Goal: Task Accomplishment & Management: Use online tool/utility

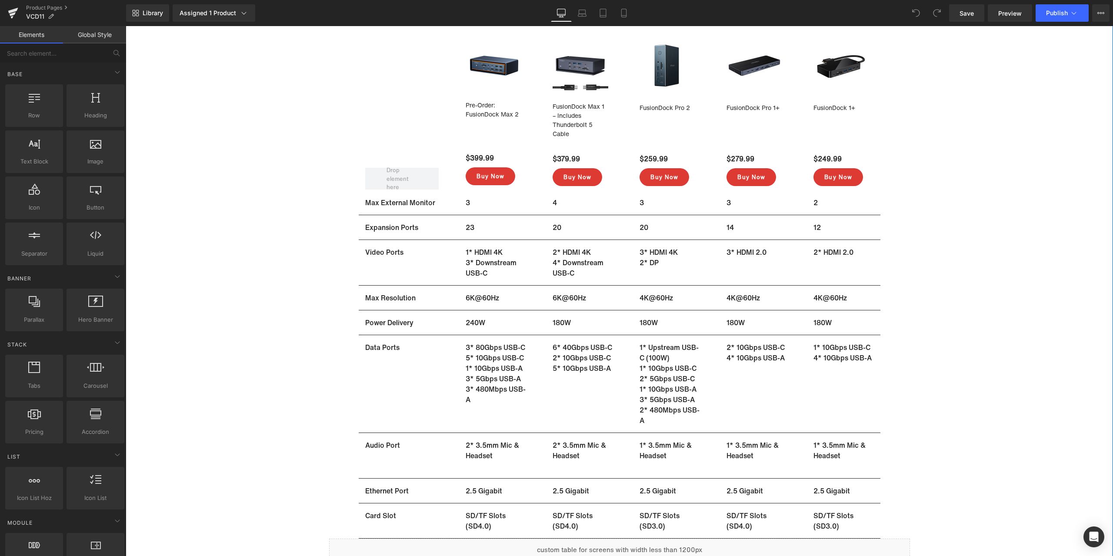
click at [975, 246] on div "Sale Off (P) Image FusionDock Max 1 – Includes Thunderbolt 5 Cable (P) Title $3…" at bounding box center [619, 37] width 987 height 1074
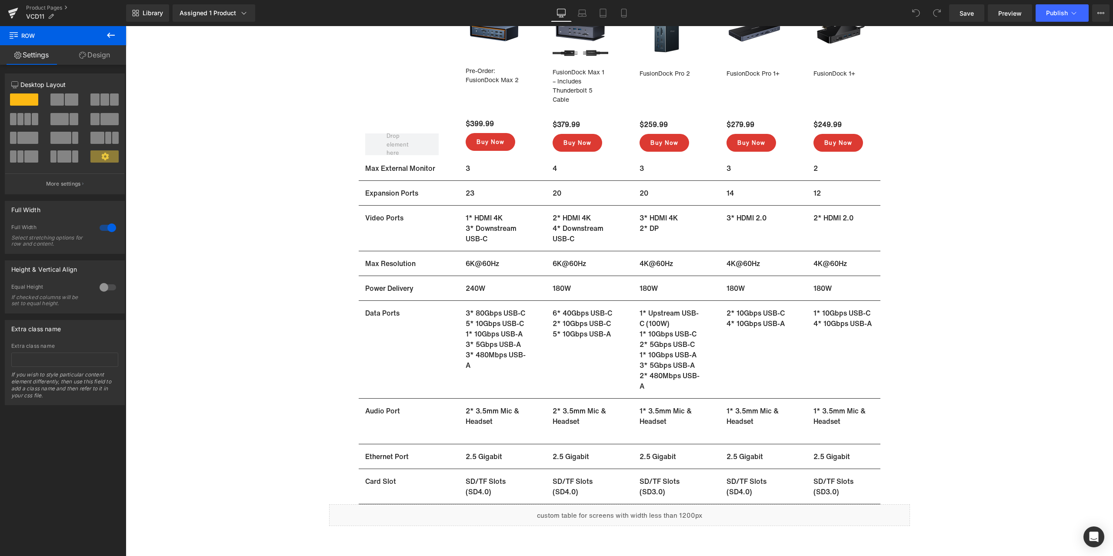
scroll to position [6000, 0]
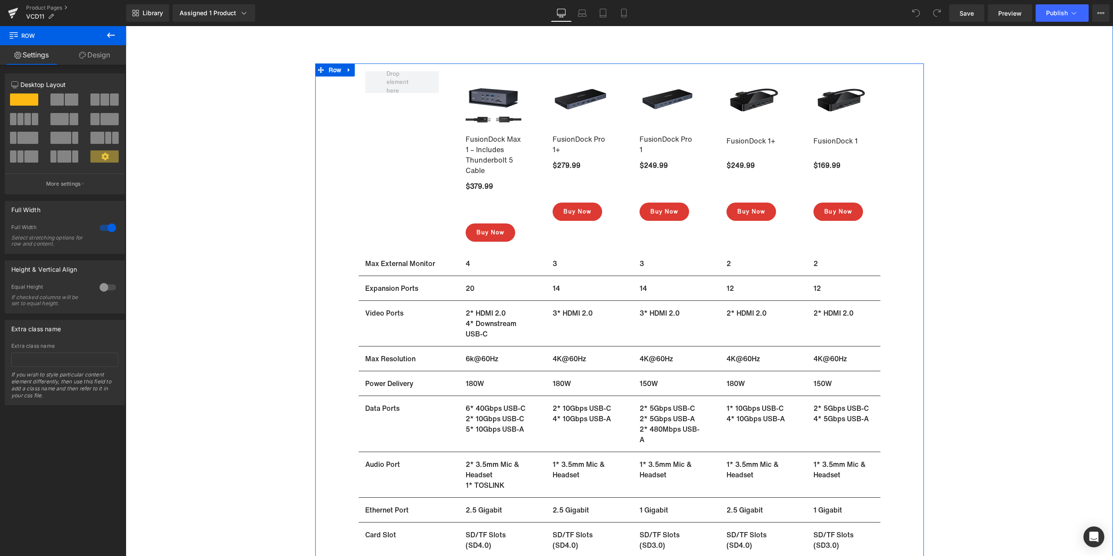
scroll to position [5391, 0]
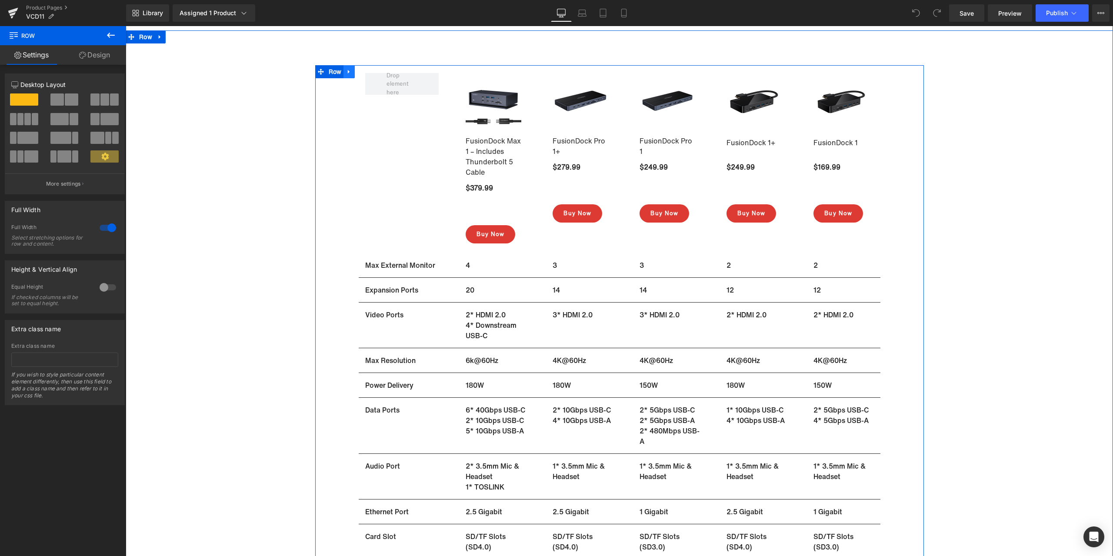
click at [348, 72] on icon at bounding box center [349, 72] width 2 height 4
click at [369, 72] on icon at bounding box center [372, 72] width 6 height 6
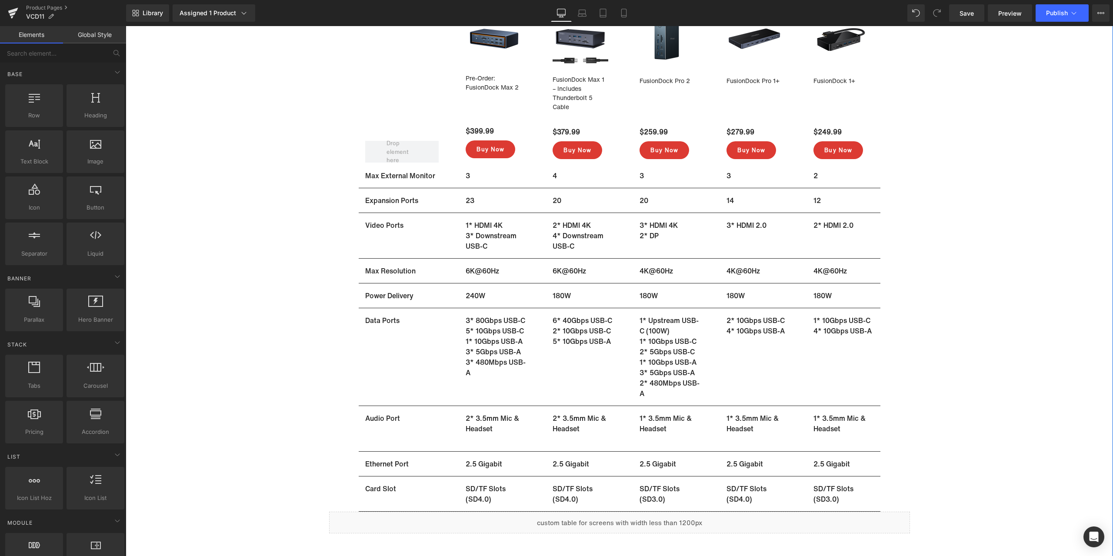
scroll to position [5434, 0]
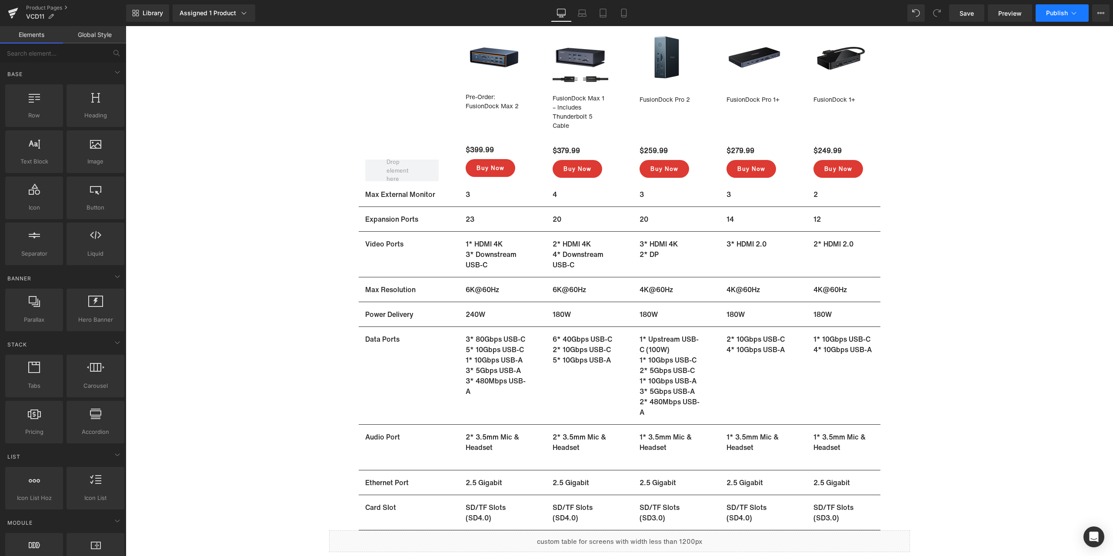
click at [1049, 13] on span "Publish" at bounding box center [1057, 13] width 22 height 7
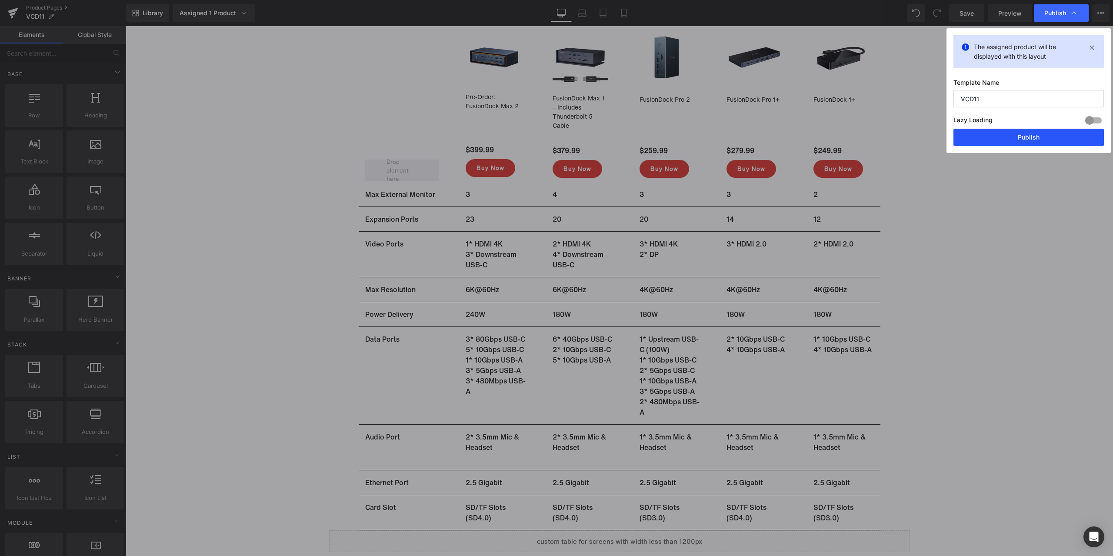
click at [1016, 139] on button "Publish" at bounding box center [1028, 137] width 150 height 17
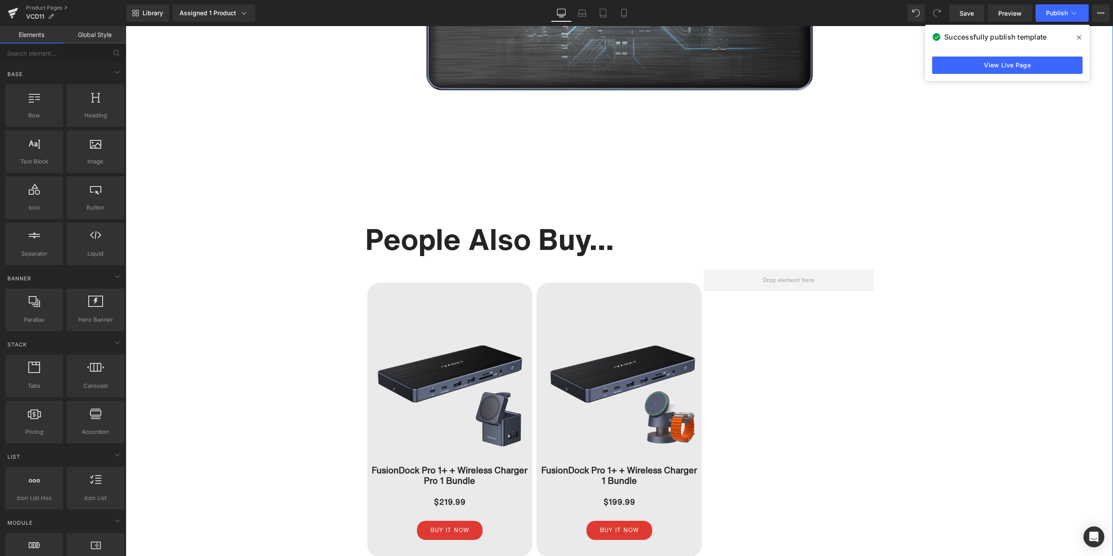
scroll to position [4652, 0]
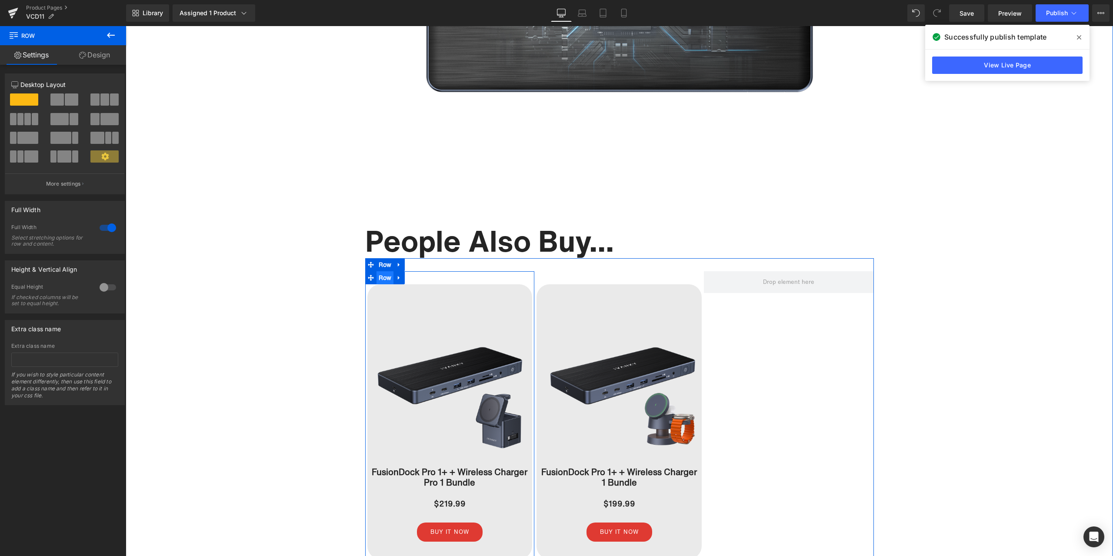
click at [385, 280] on span "Row" at bounding box center [384, 277] width 17 height 13
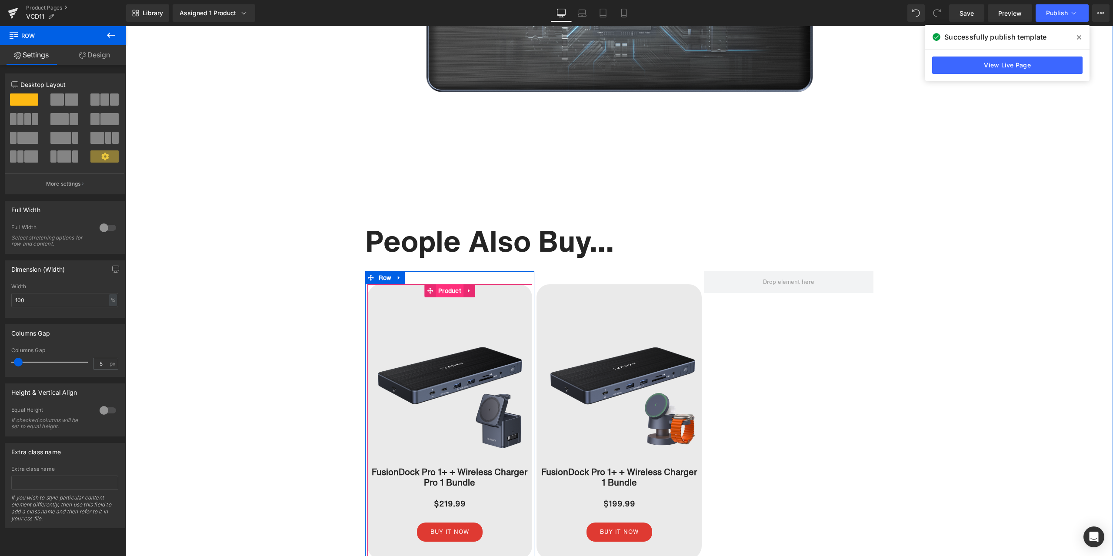
click at [441, 296] on span "Product" at bounding box center [449, 290] width 27 height 13
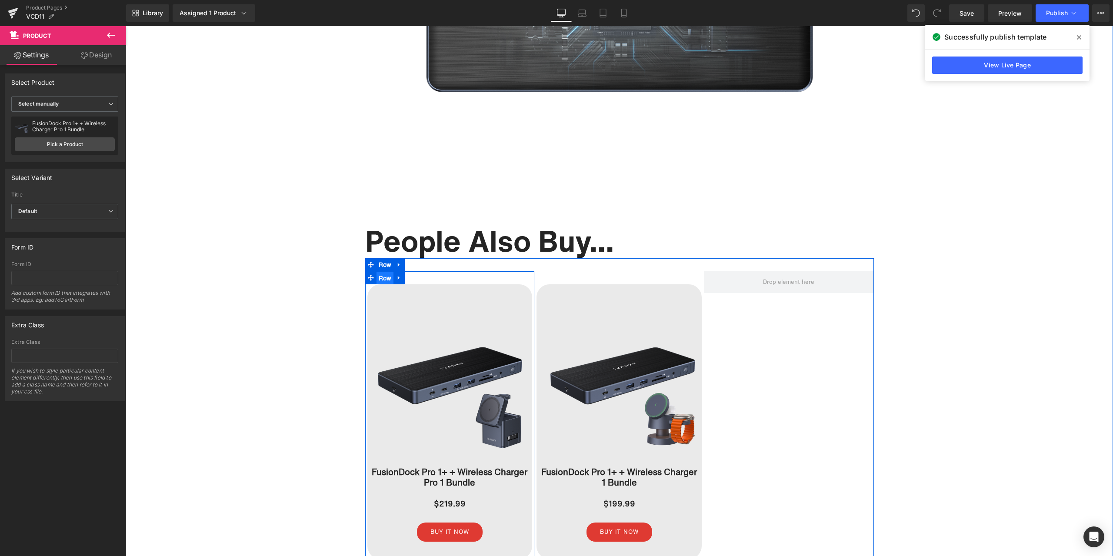
click at [383, 279] on span "Row" at bounding box center [384, 278] width 17 height 13
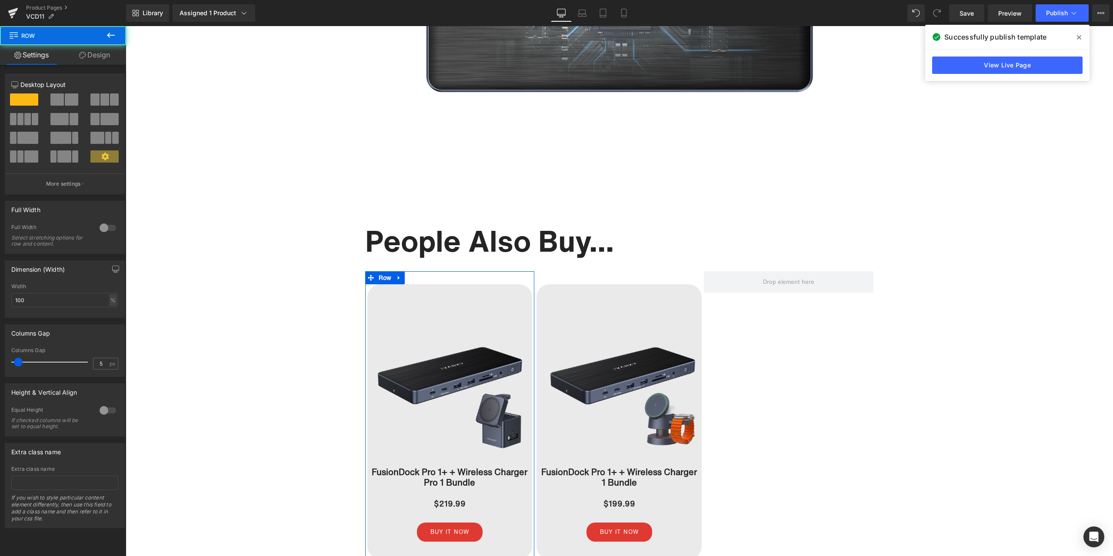
click at [103, 60] on link "Design" at bounding box center [94, 55] width 63 height 20
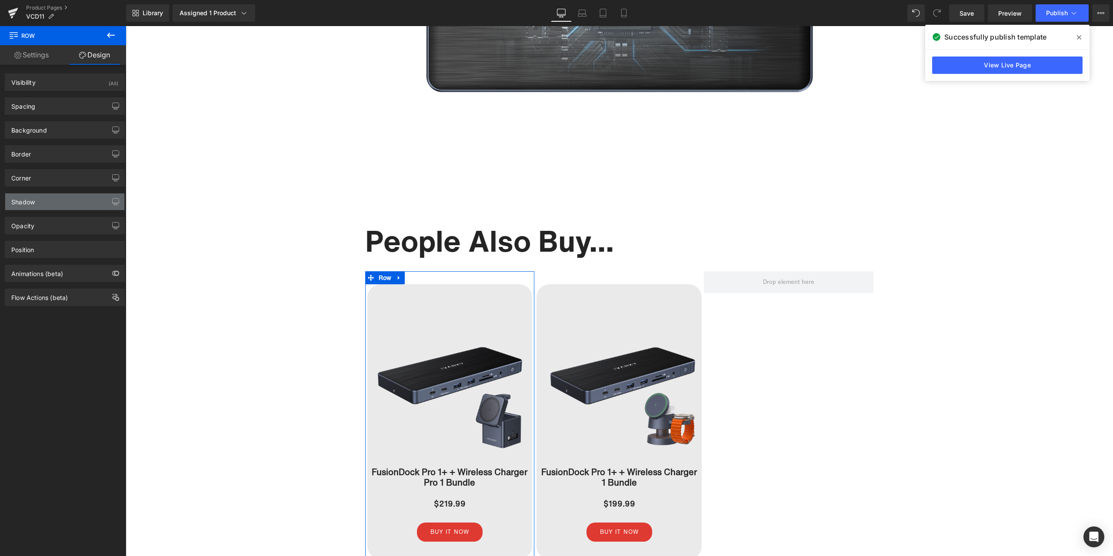
click at [48, 198] on div "Shadow" at bounding box center [64, 201] width 119 height 17
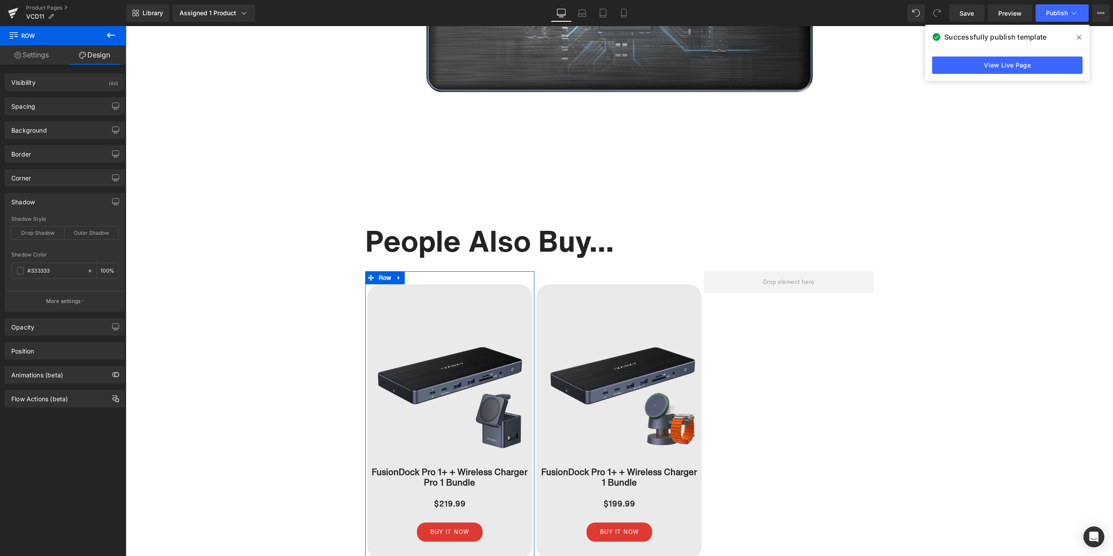
click at [48, 198] on div "Shadow" at bounding box center [64, 201] width 119 height 17
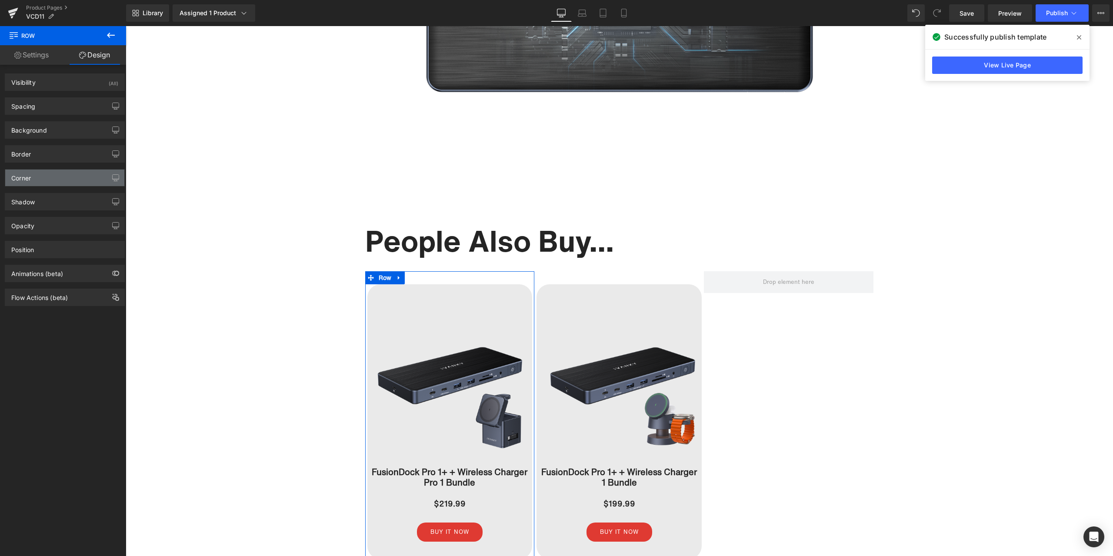
click at [61, 177] on div "Corner" at bounding box center [64, 178] width 119 height 17
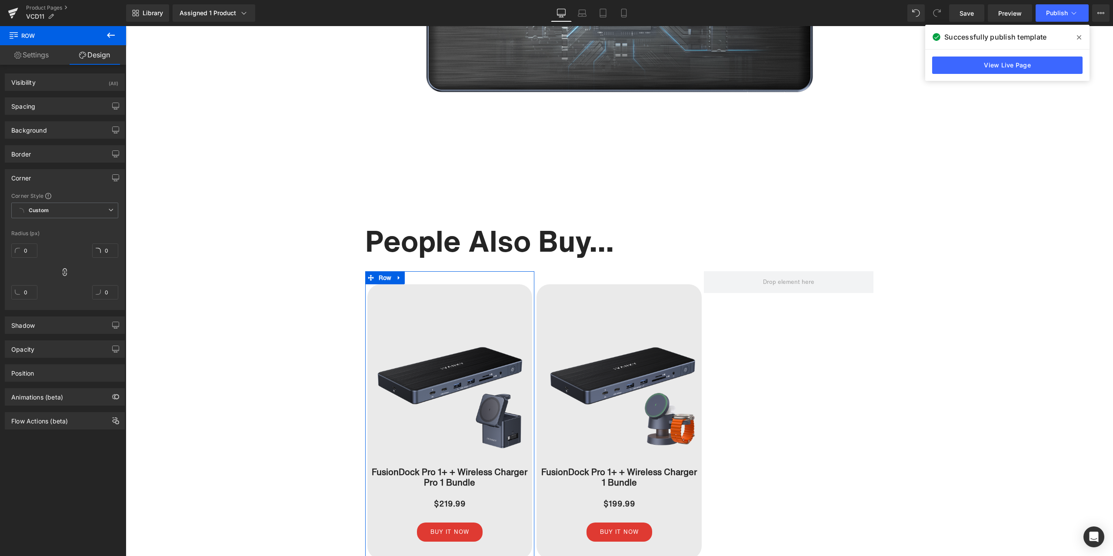
click at [61, 177] on div "Corner" at bounding box center [64, 178] width 119 height 17
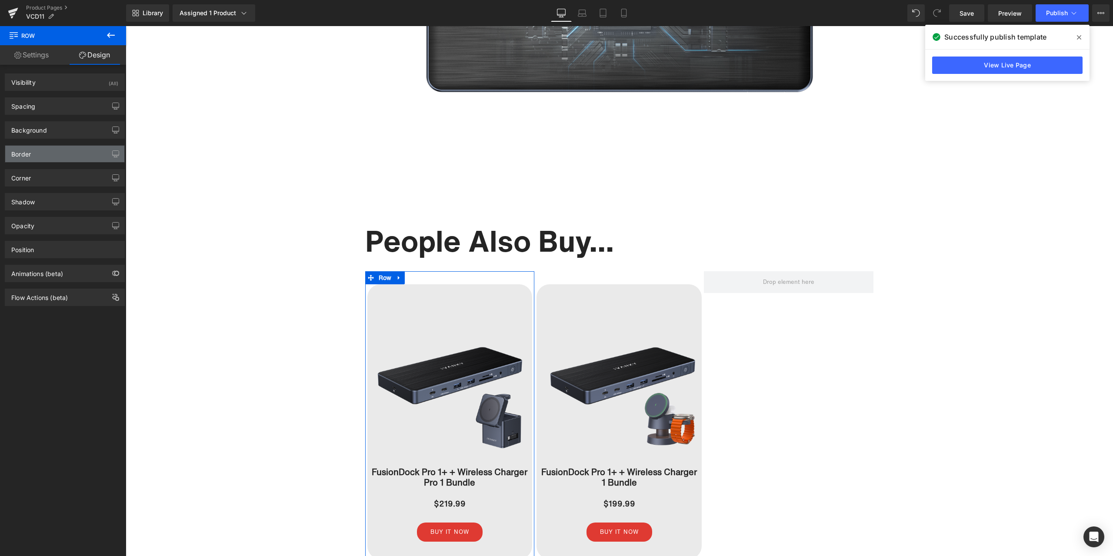
click at [68, 152] on div "Border" at bounding box center [64, 154] width 119 height 17
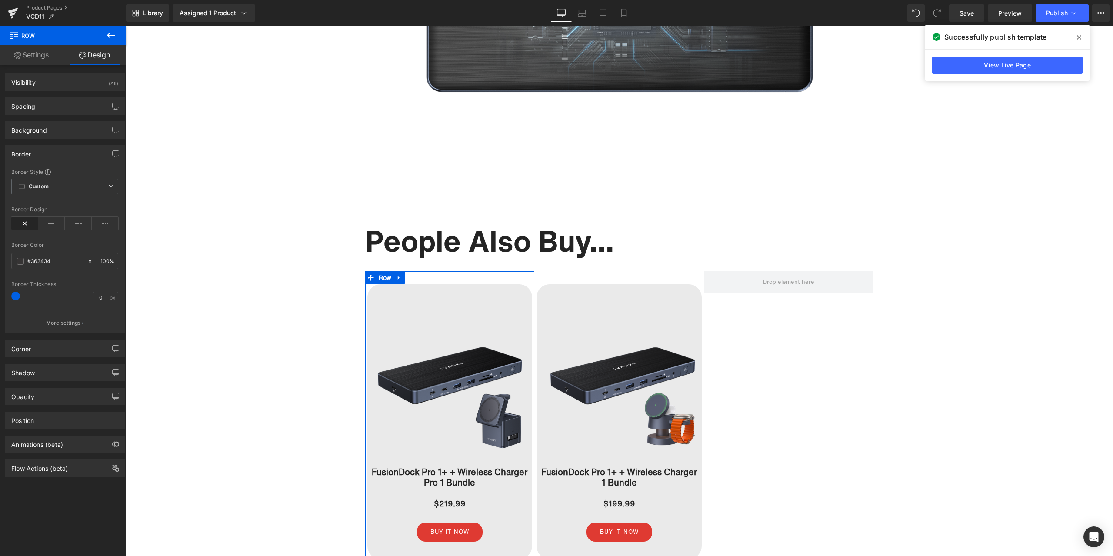
click at [68, 152] on div "Border" at bounding box center [64, 154] width 119 height 17
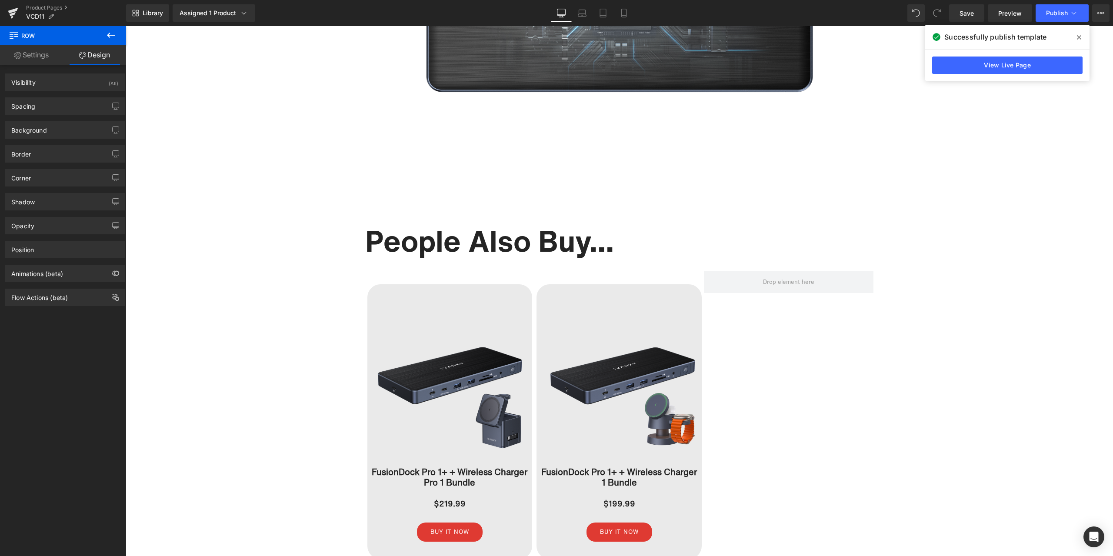
click at [1077, 38] on icon at bounding box center [1079, 37] width 4 height 7
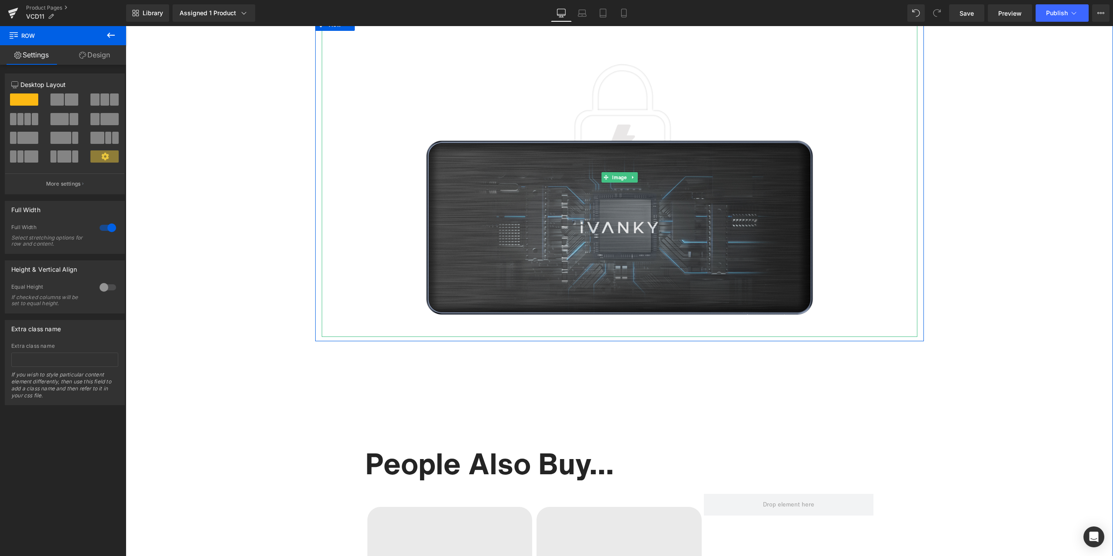
scroll to position [4521, 0]
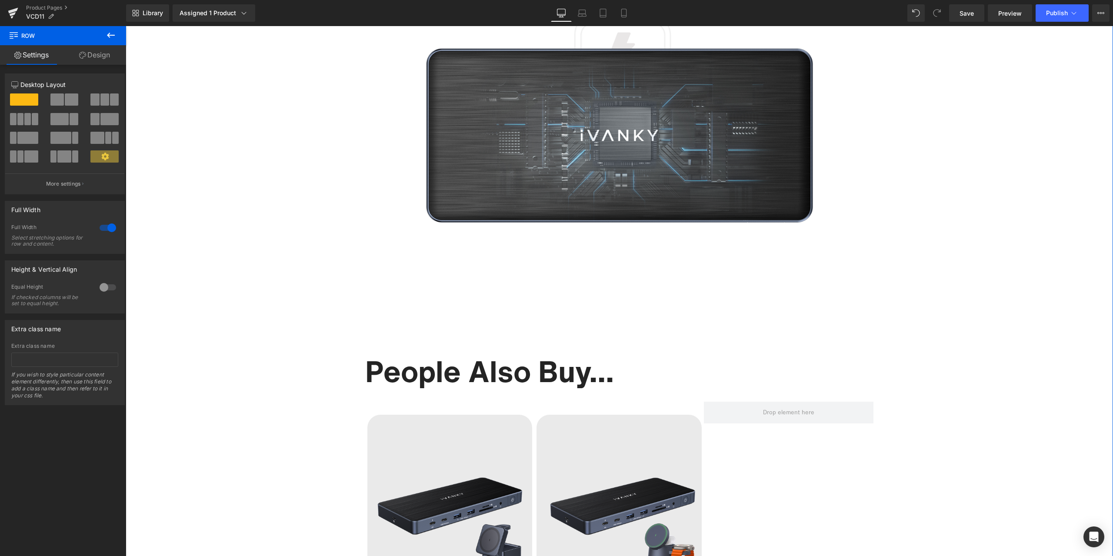
click at [419, 10] on div "Library Assigned 1 Product Product Preview FusionDock Pro 1+ Manage assigned pr…" at bounding box center [619, 12] width 987 height 17
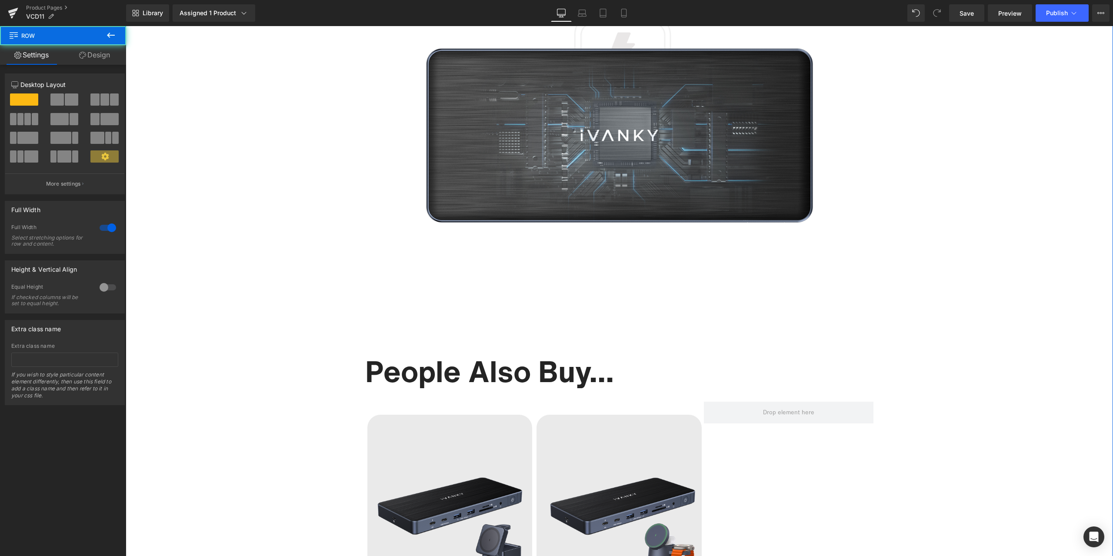
click at [60, 9] on link "Product Pages" at bounding box center [76, 7] width 100 height 7
